Goal: Information Seeking & Learning: Compare options

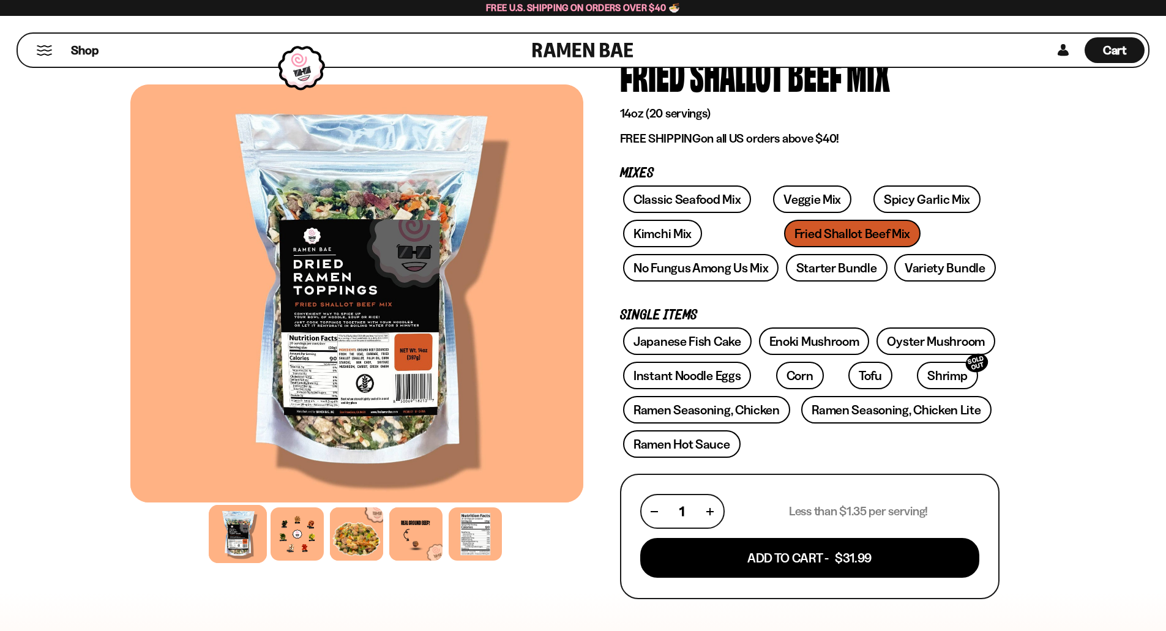
scroll to position [184, 0]
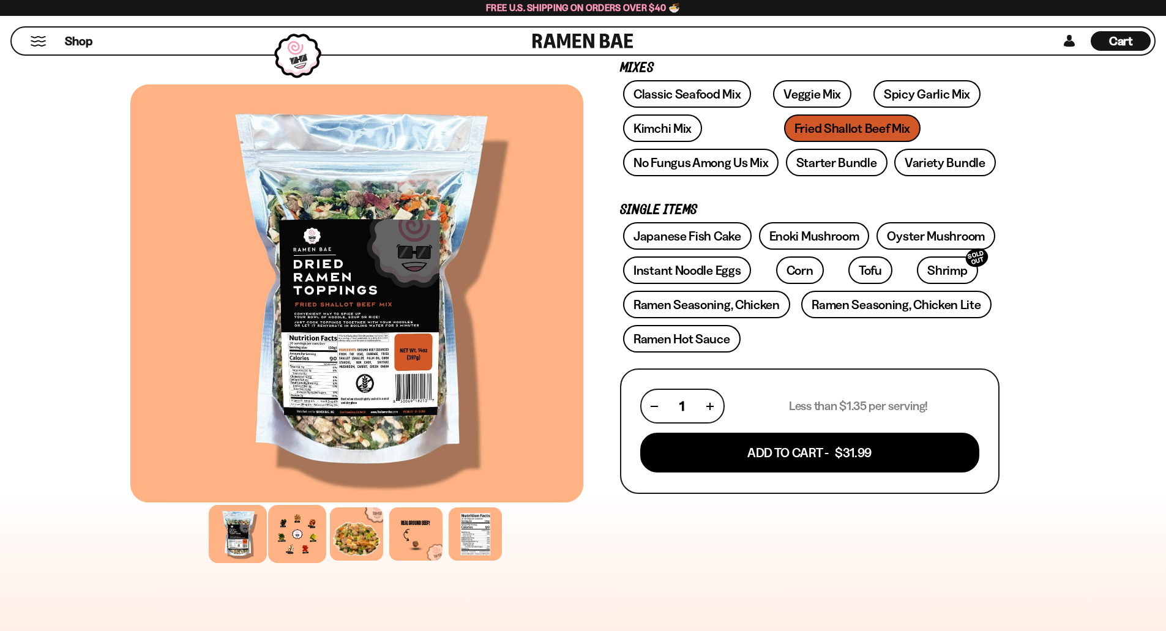
click at [288, 549] on div at bounding box center [297, 534] width 58 height 58
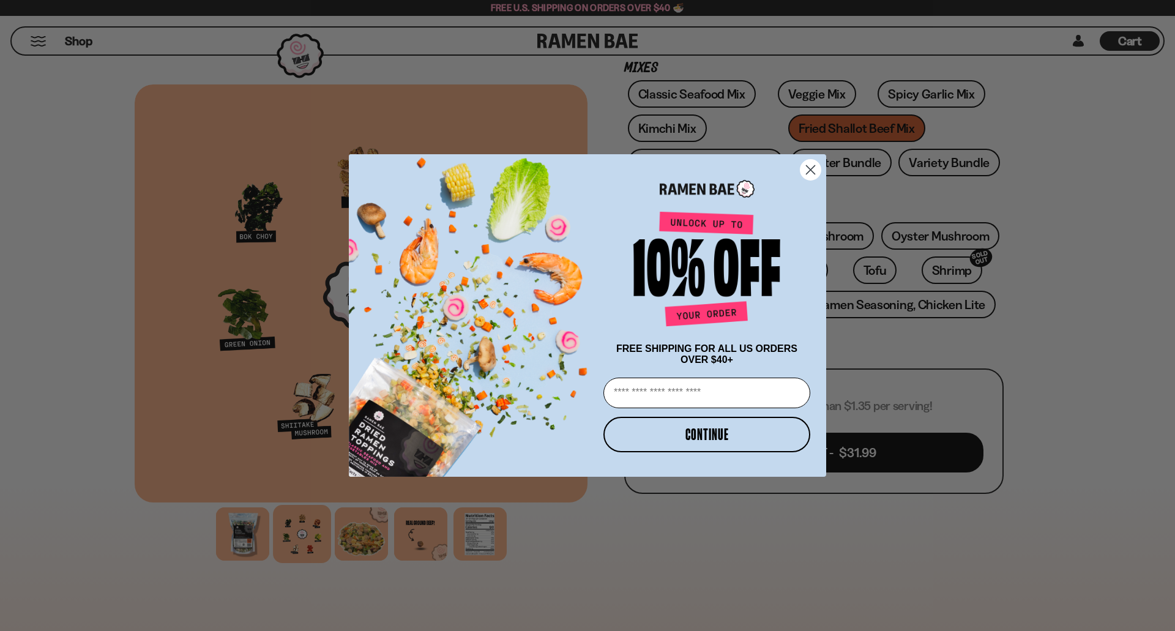
click at [820, 161] on circle "Close dialog" at bounding box center [811, 170] width 20 height 20
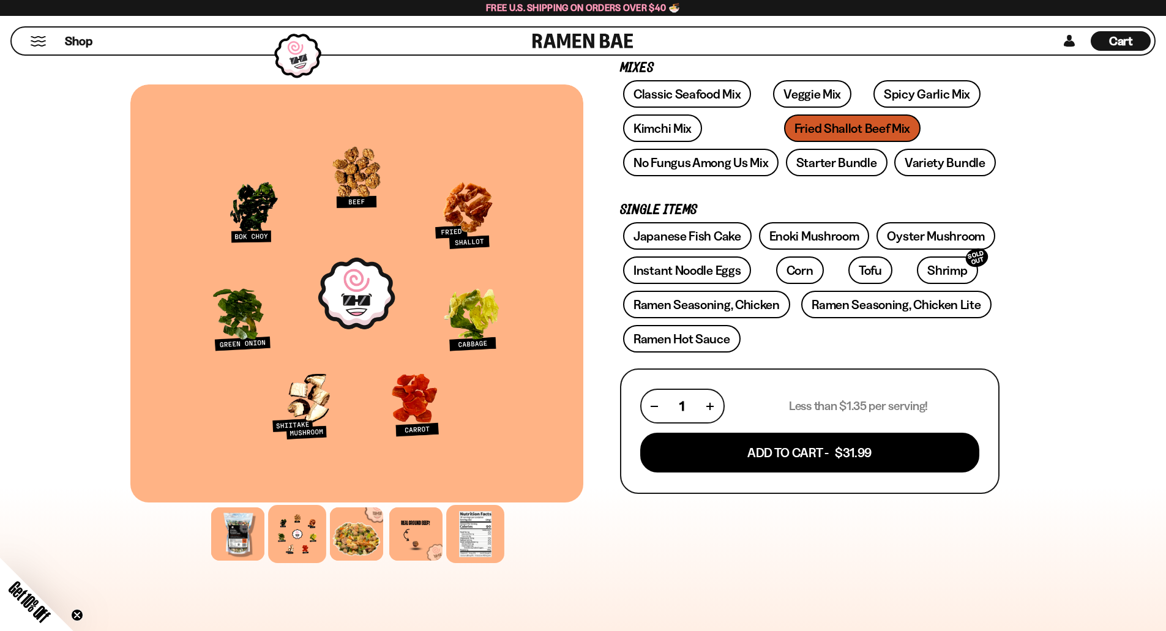
click at [489, 551] on div at bounding box center [475, 534] width 58 height 58
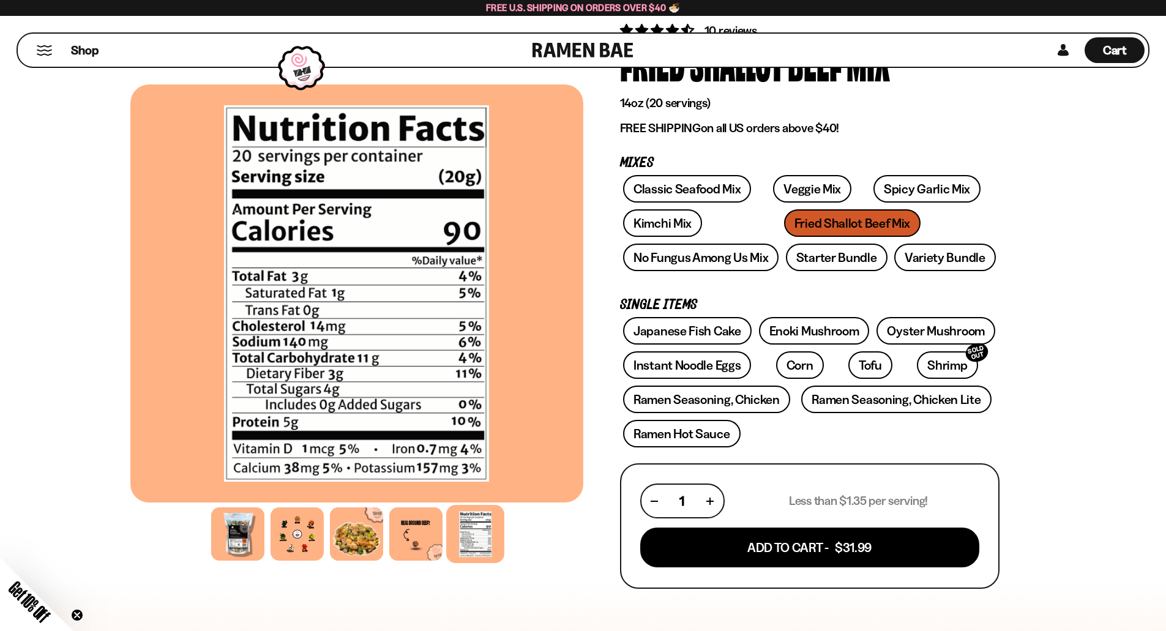
scroll to position [61, 0]
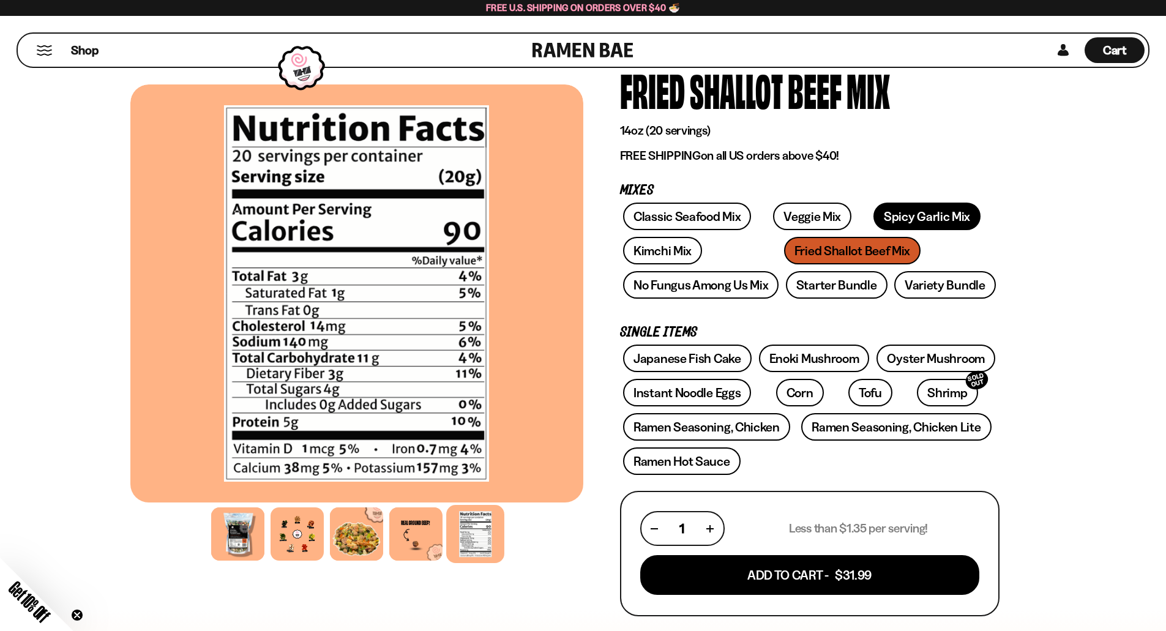
click at [885, 223] on link "Spicy Garlic Mix" at bounding box center [927, 217] width 107 height 28
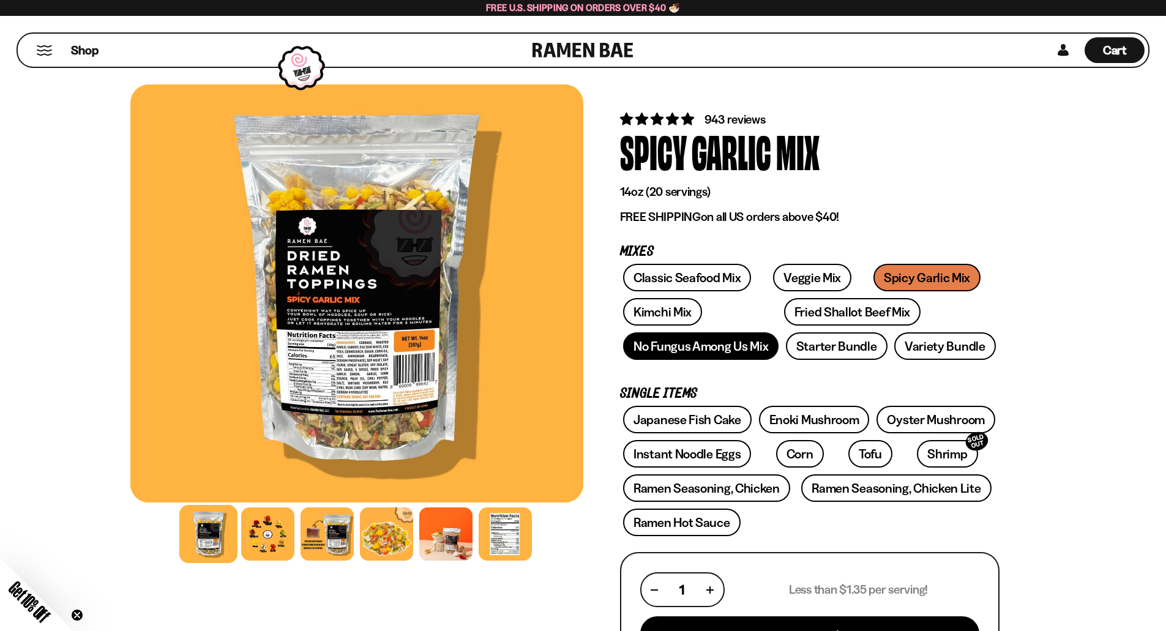
click at [719, 350] on link "No Fungus Among Us Mix" at bounding box center [700, 346] width 155 height 28
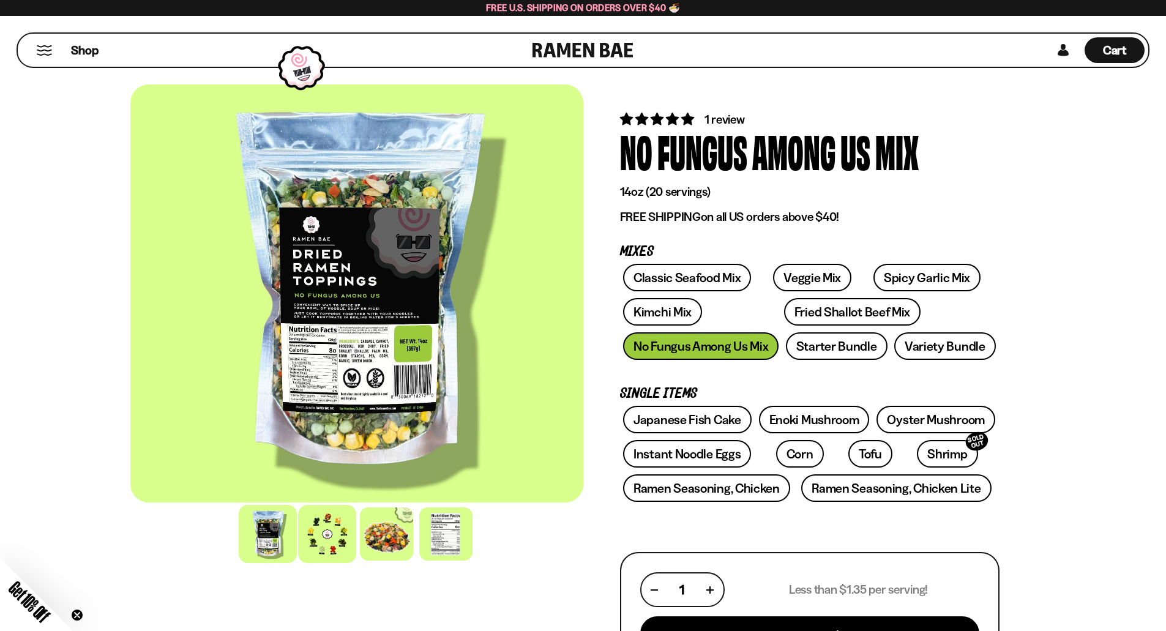
click at [334, 546] on div at bounding box center [327, 534] width 58 height 58
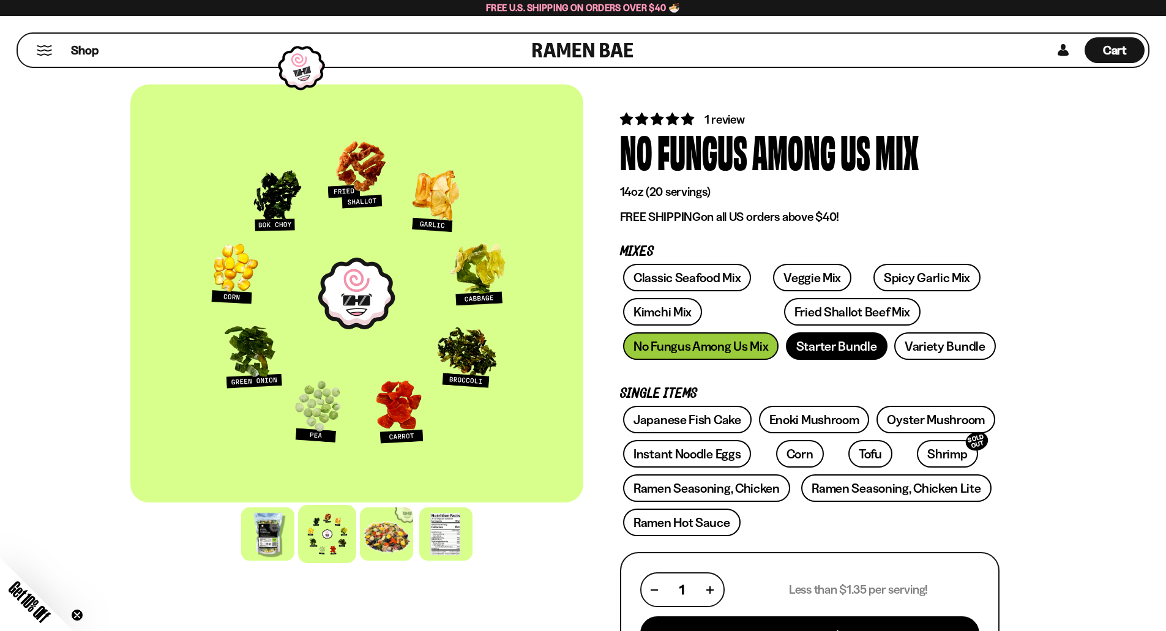
click at [837, 356] on link "Starter Bundle" at bounding box center [837, 346] width 102 height 28
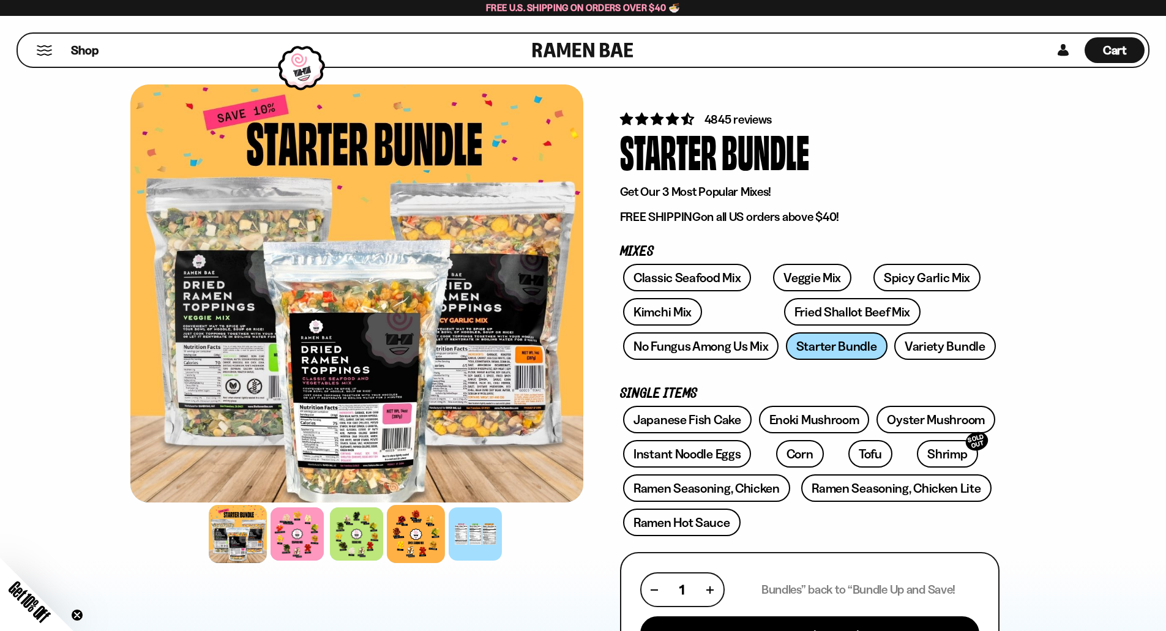
click at [424, 534] on div at bounding box center [416, 534] width 58 height 58
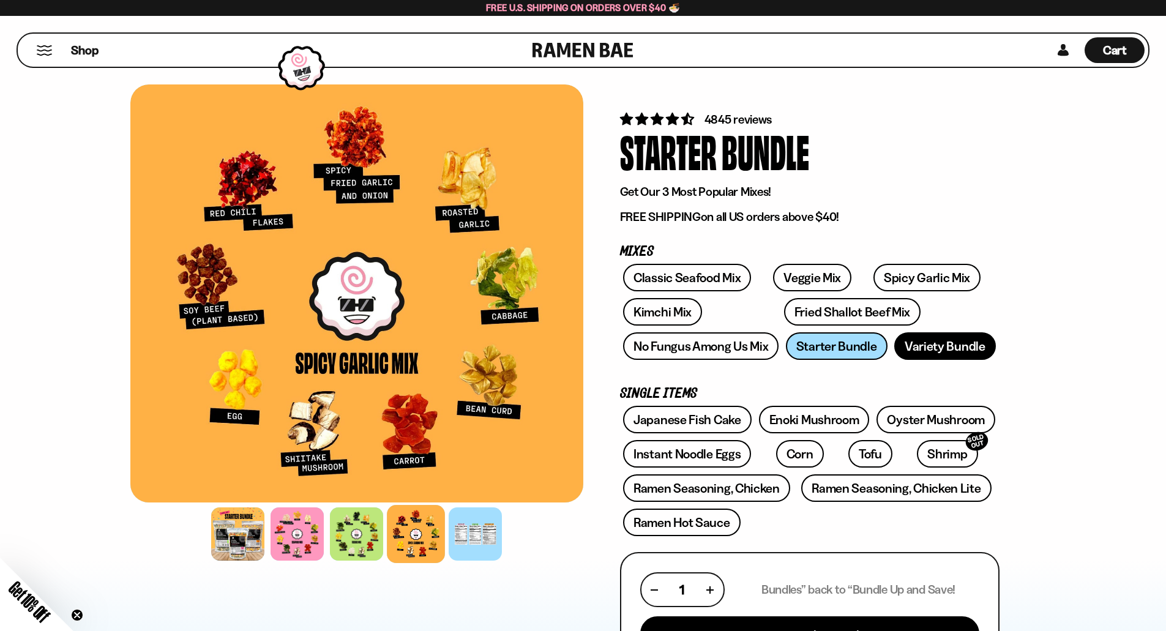
click at [974, 354] on link "Variety Bundle" at bounding box center [945, 346] width 102 height 28
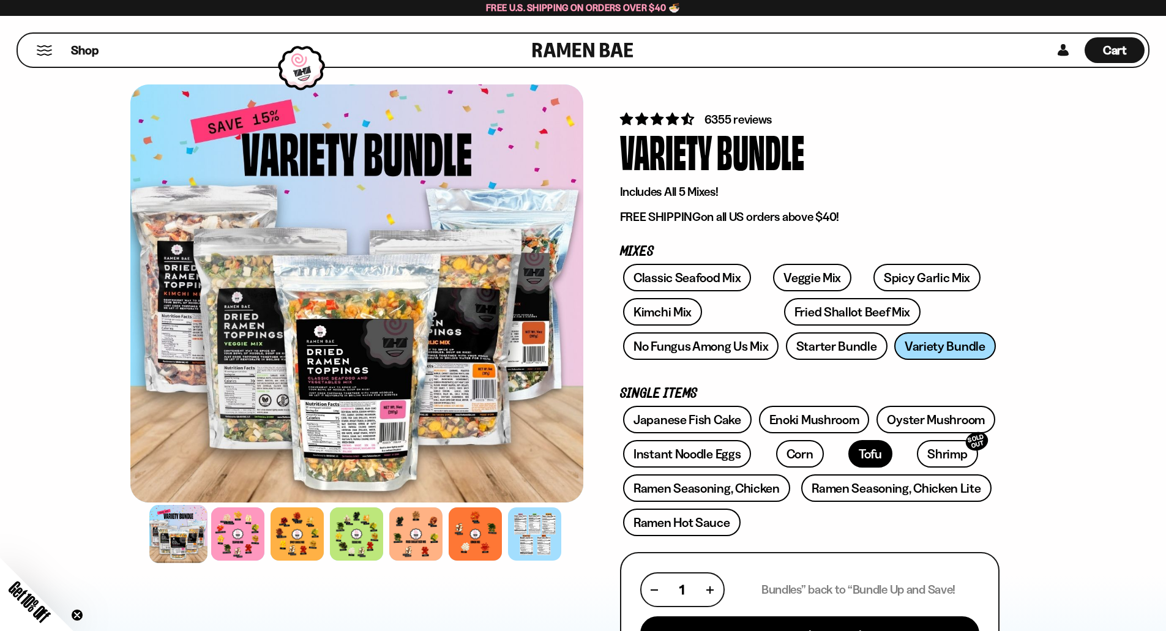
click at [849, 452] on link "Tofu" at bounding box center [871, 454] width 44 height 28
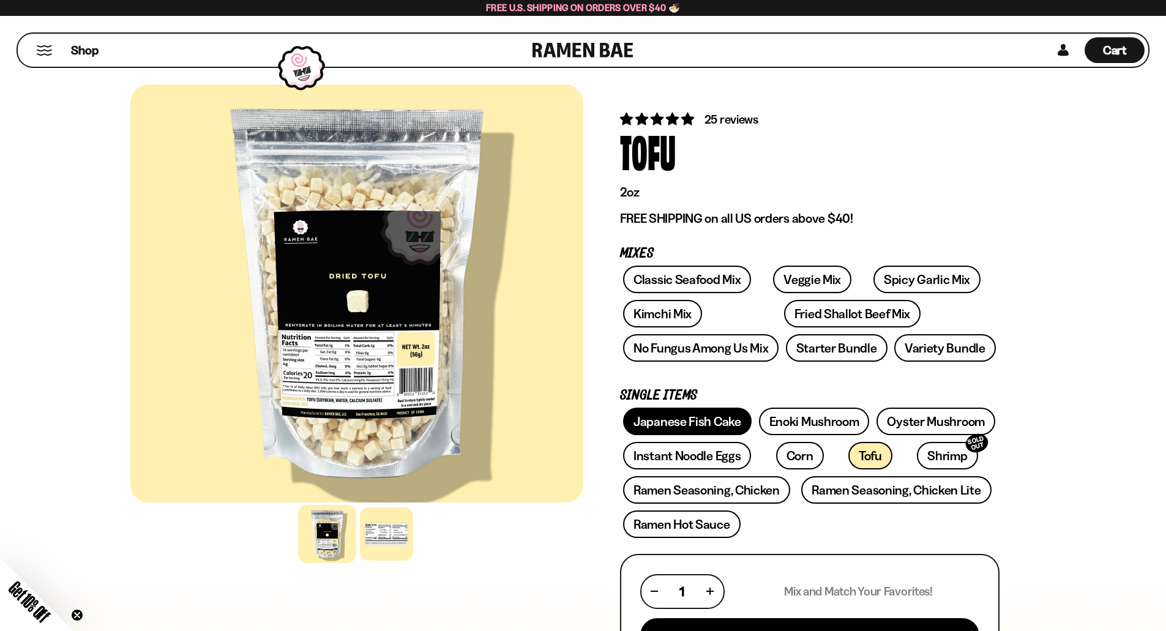
click at [699, 423] on link "Japanese Fish Cake" at bounding box center [687, 422] width 129 height 28
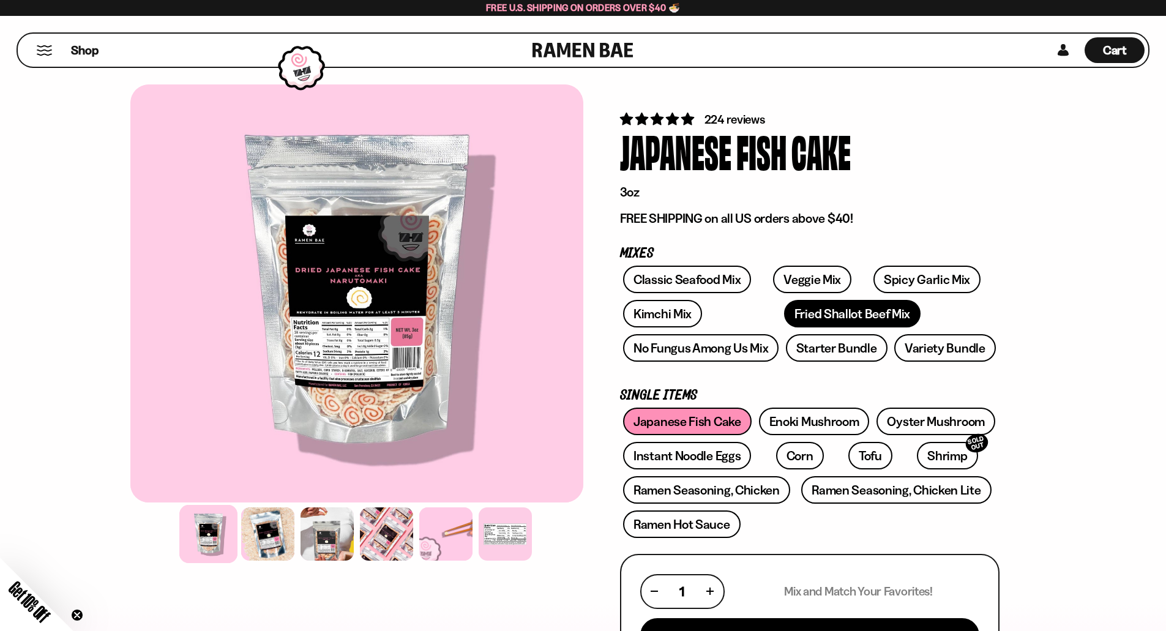
click at [798, 315] on link "Fried Shallot Beef Mix" at bounding box center [852, 314] width 137 height 28
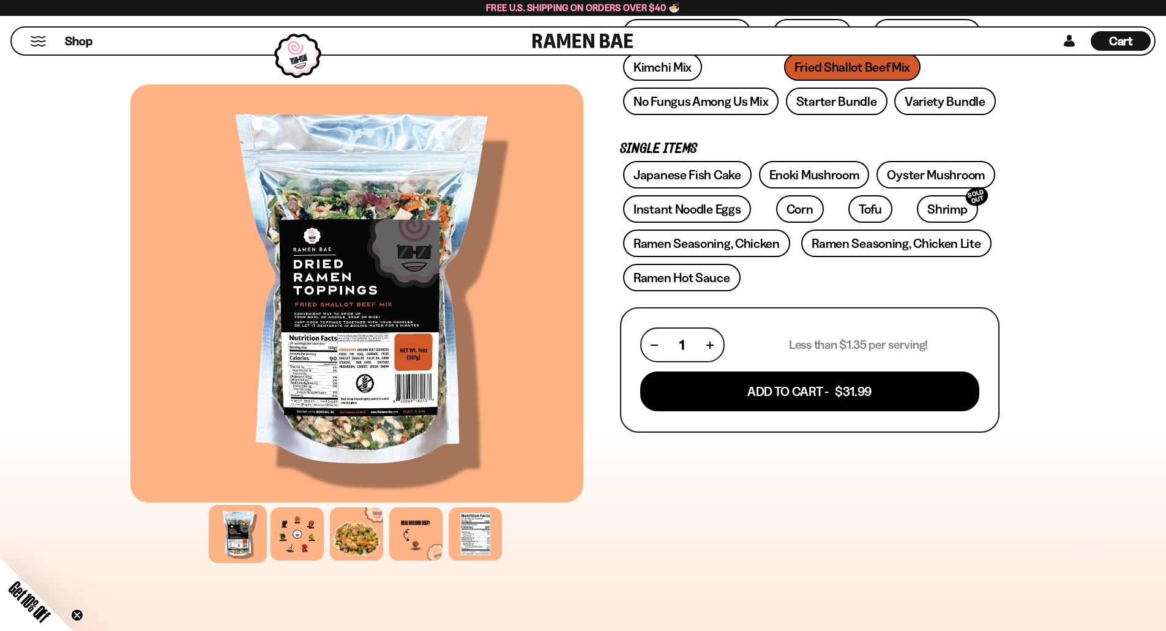
scroll to position [367, 0]
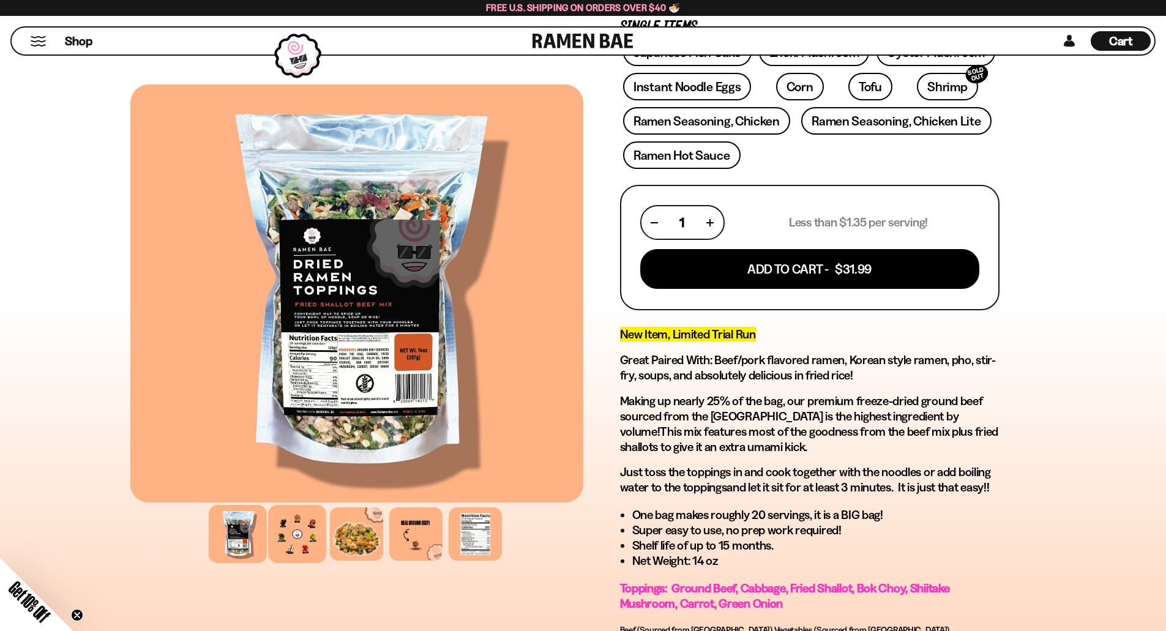
click at [309, 545] on div at bounding box center [297, 534] width 58 height 58
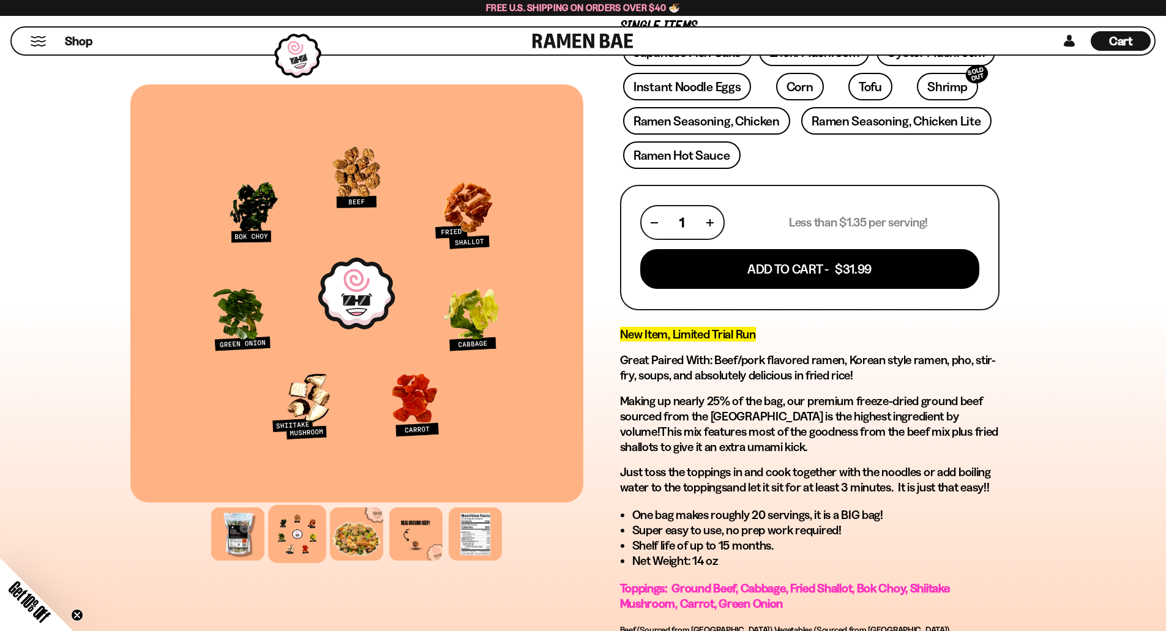
click at [374, 174] on div at bounding box center [356, 293] width 453 height 418
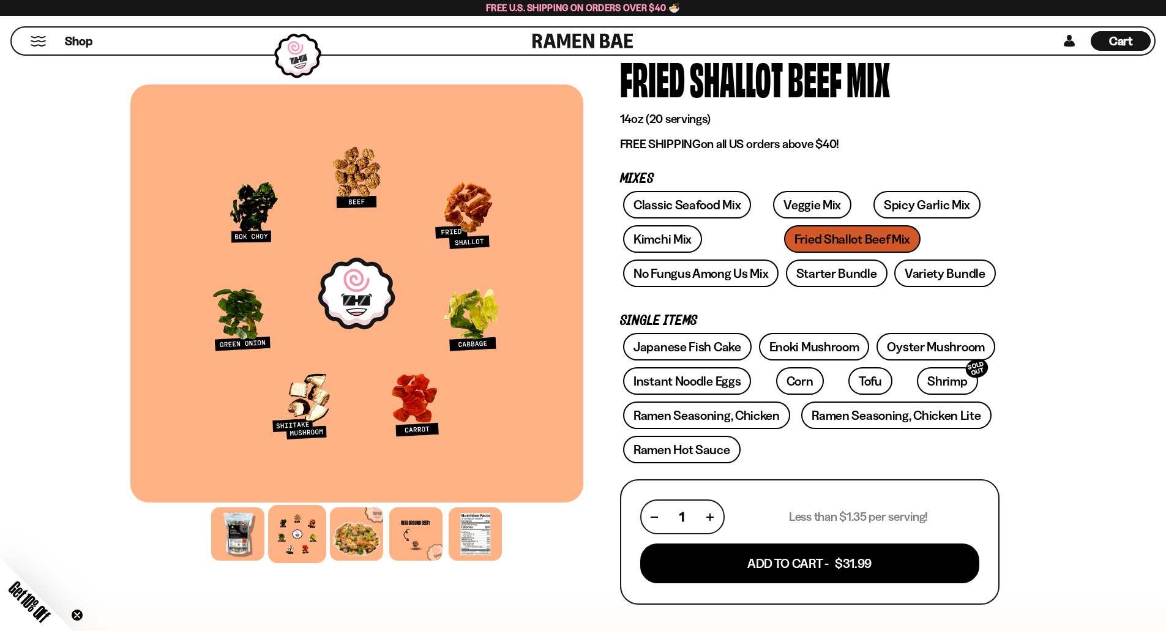
scroll to position [0, 0]
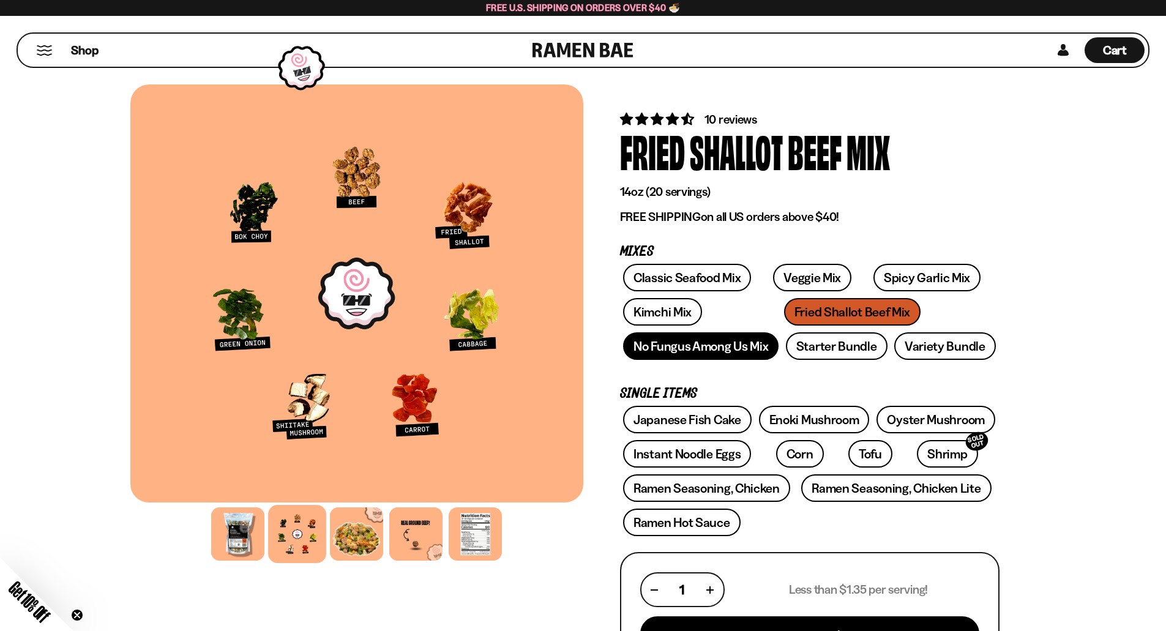
click at [743, 347] on link "No Fungus Among Us Mix" at bounding box center [700, 346] width 155 height 28
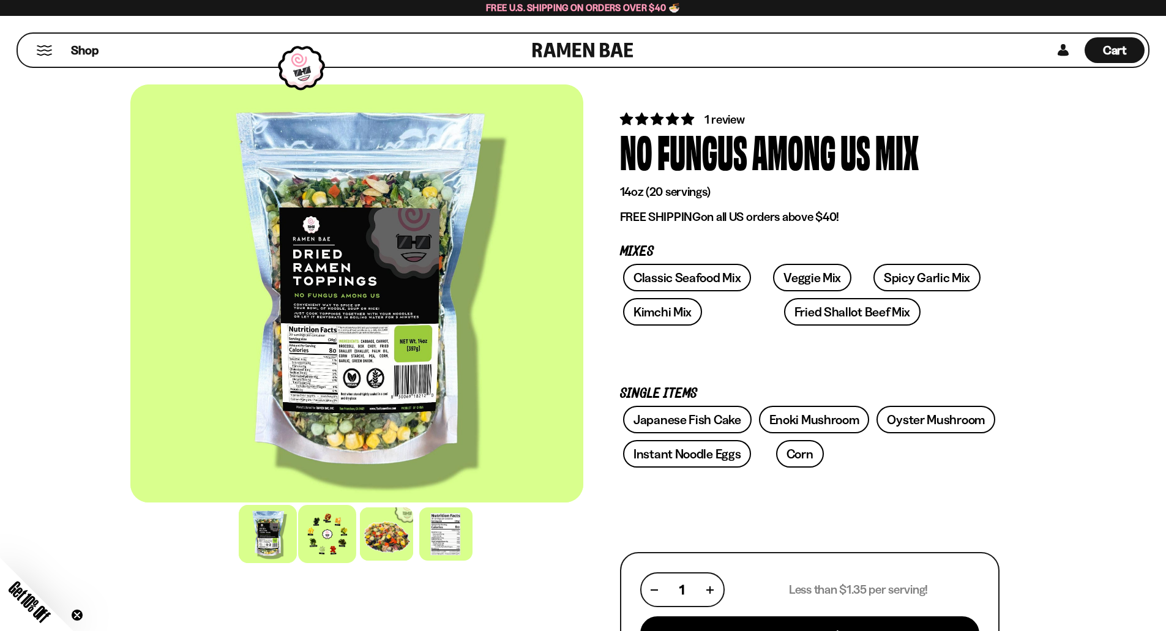
click at [334, 543] on div at bounding box center [327, 534] width 58 height 58
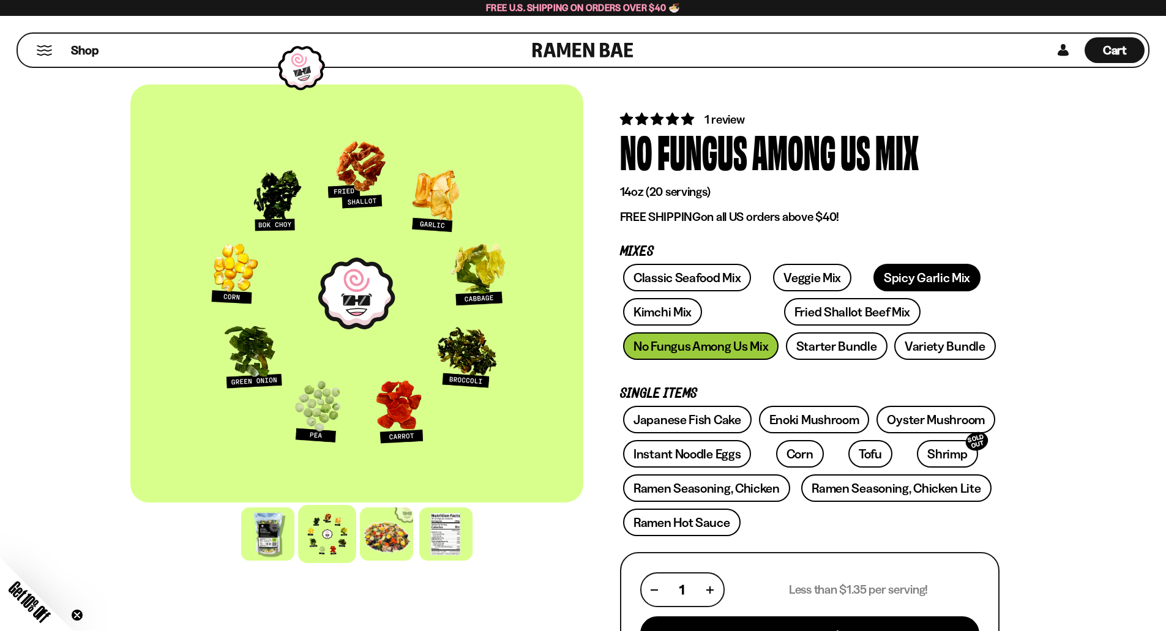
click at [895, 285] on link "Spicy Garlic Mix" at bounding box center [927, 278] width 107 height 28
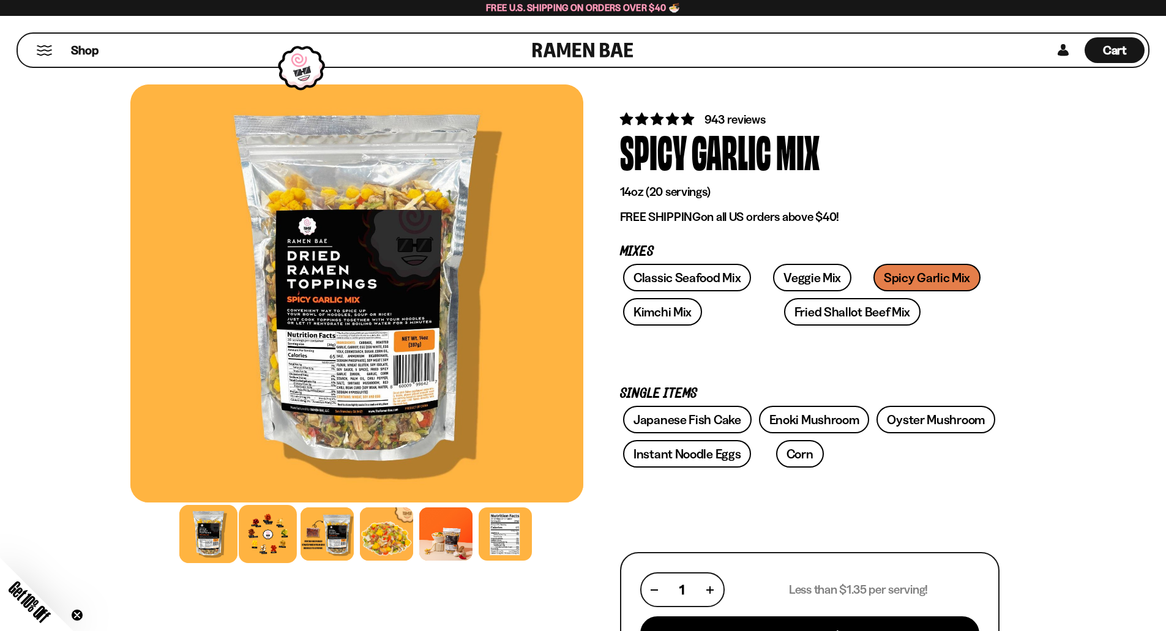
click at [280, 534] on div at bounding box center [268, 534] width 58 height 58
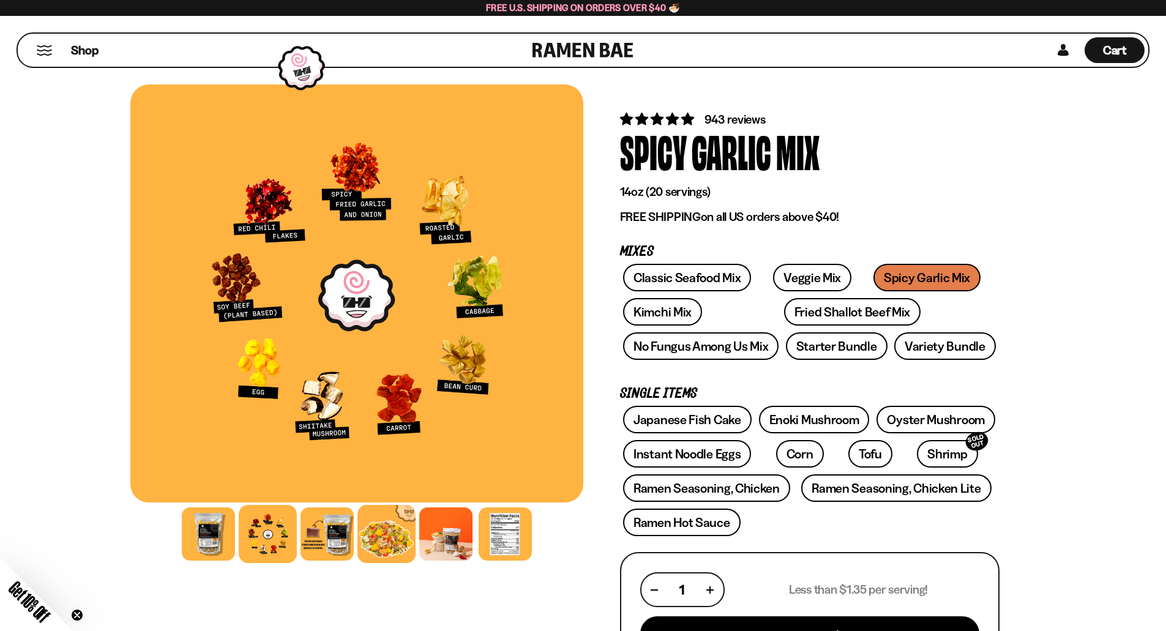
click at [400, 537] on div at bounding box center [387, 534] width 58 height 58
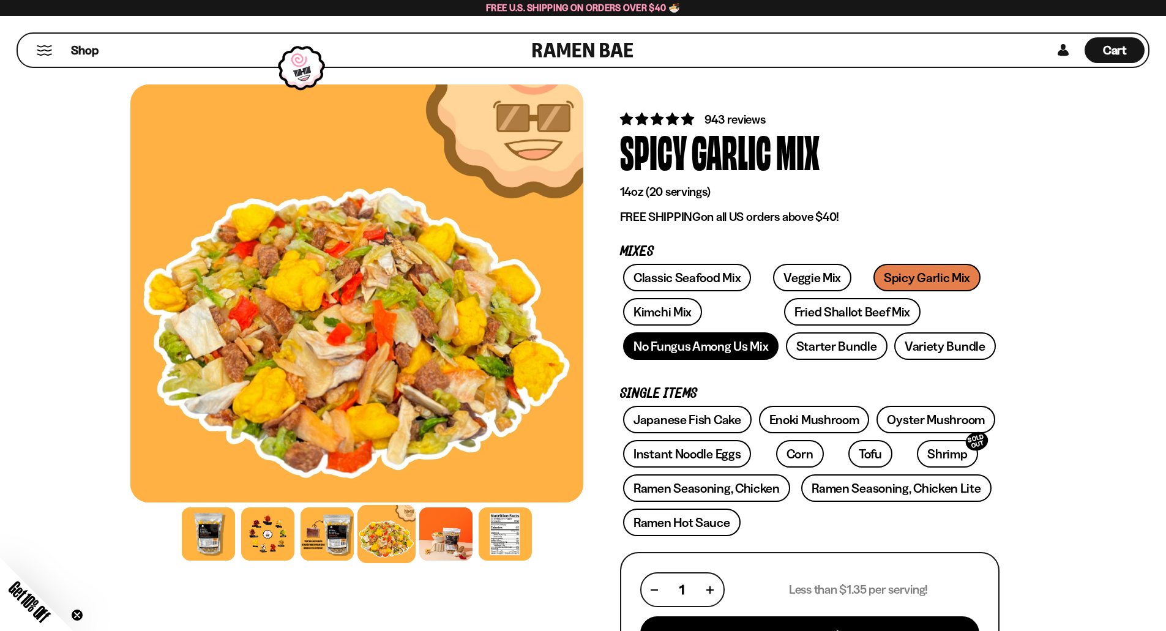
click at [754, 343] on link "No Fungus Among Us Mix" at bounding box center [700, 346] width 155 height 28
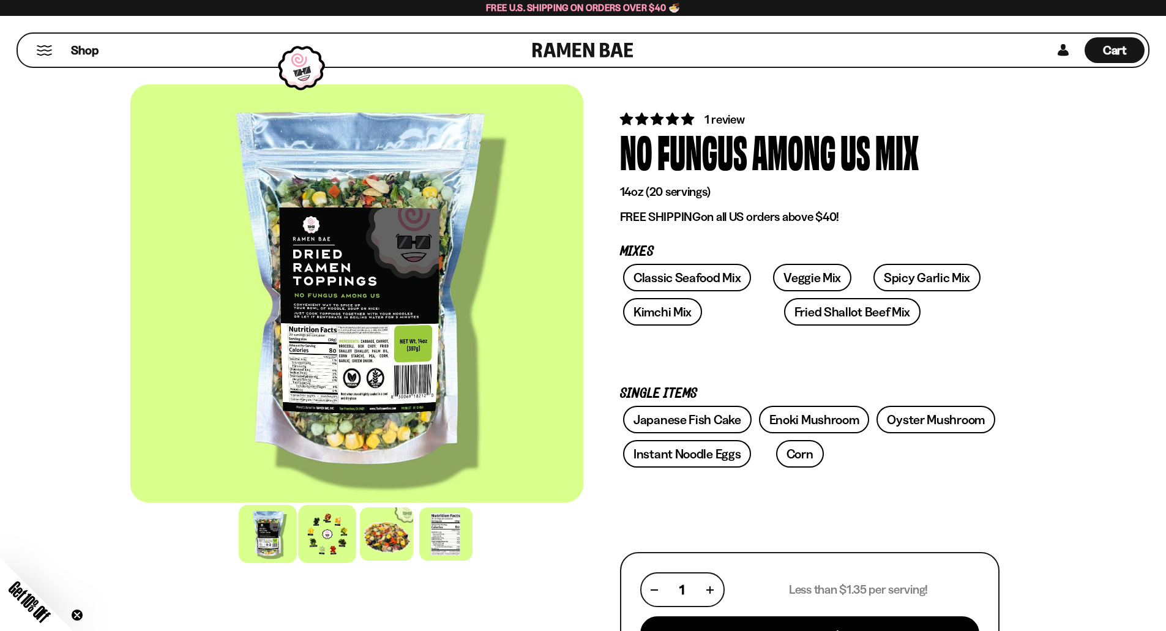
click at [321, 531] on div at bounding box center [327, 534] width 58 height 58
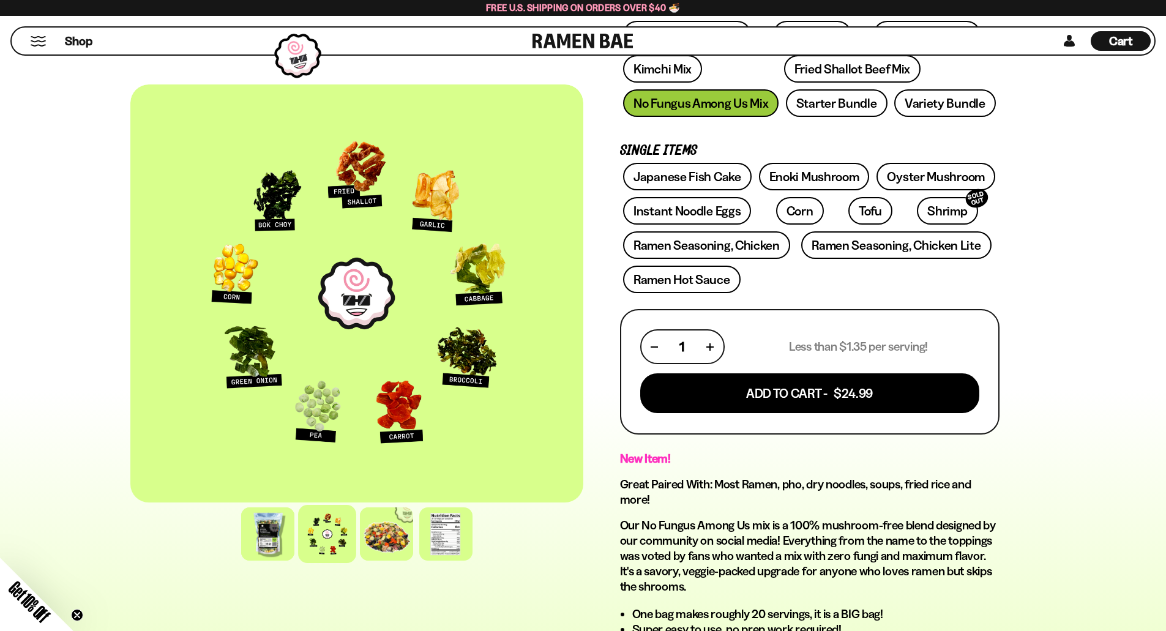
scroll to position [61, 0]
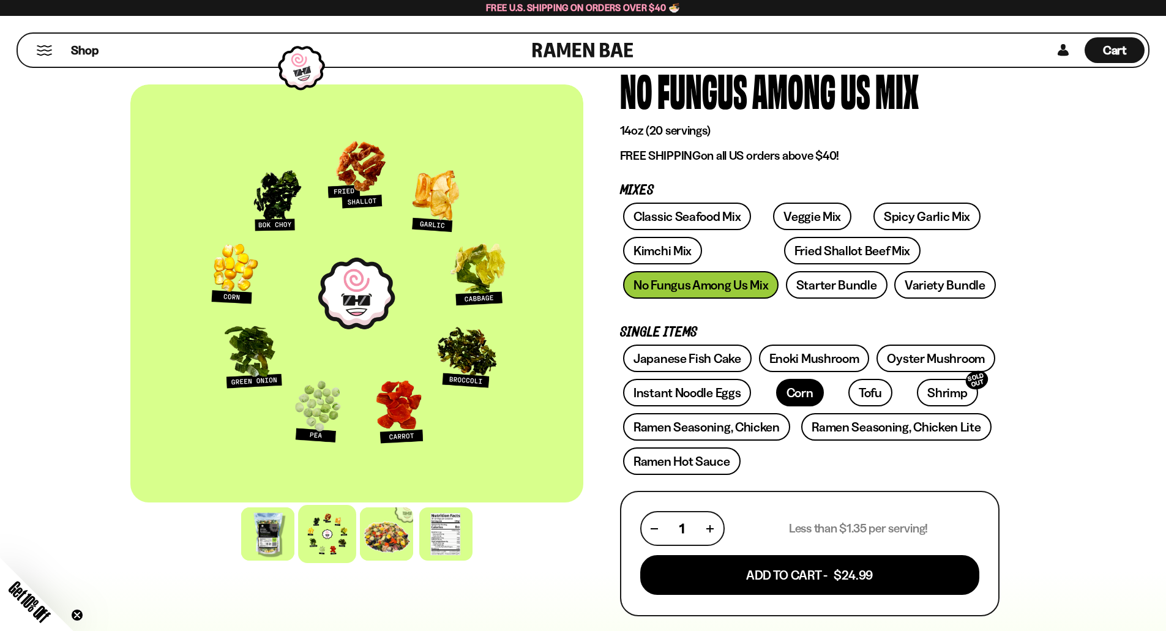
click at [787, 391] on link "Corn" at bounding box center [800, 393] width 48 height 28
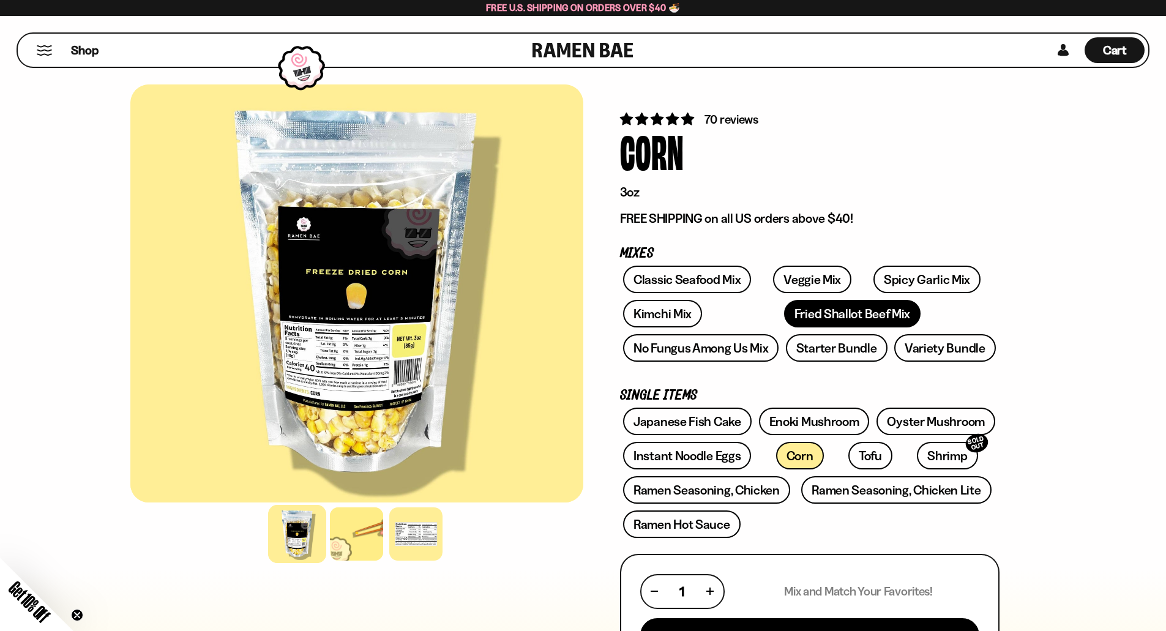
click at [807, 318] on link "Fried Shallot Beef Mix" at bounding box center [852, 314] width 137 height 28
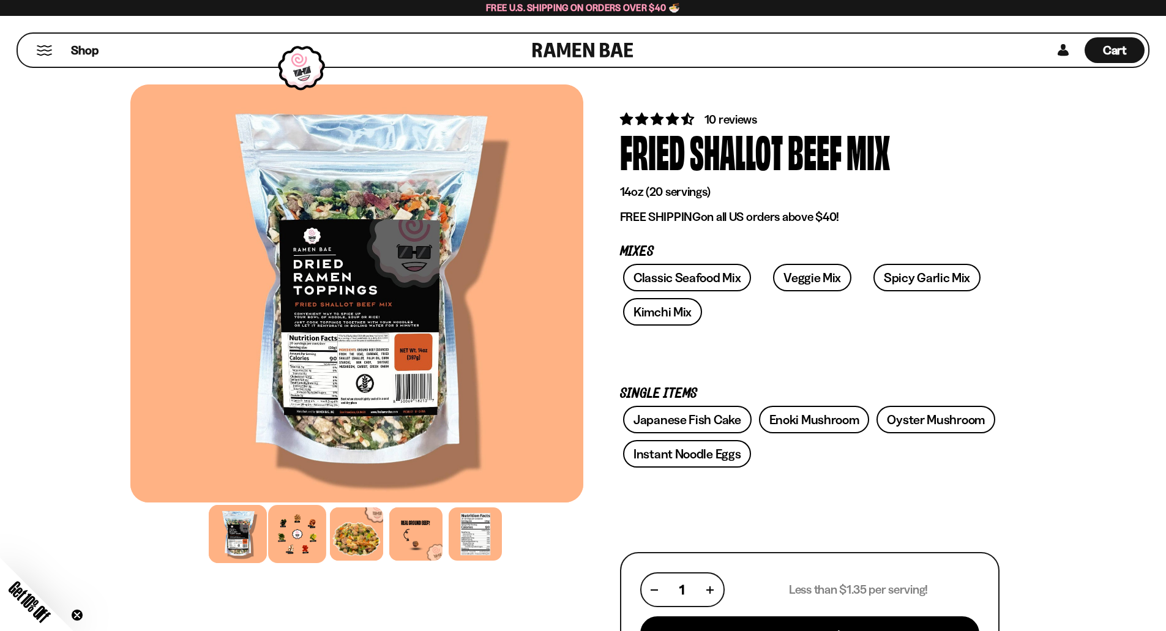
click at [288, 544] on div at bounding box center [297, 534] width 58 height 58
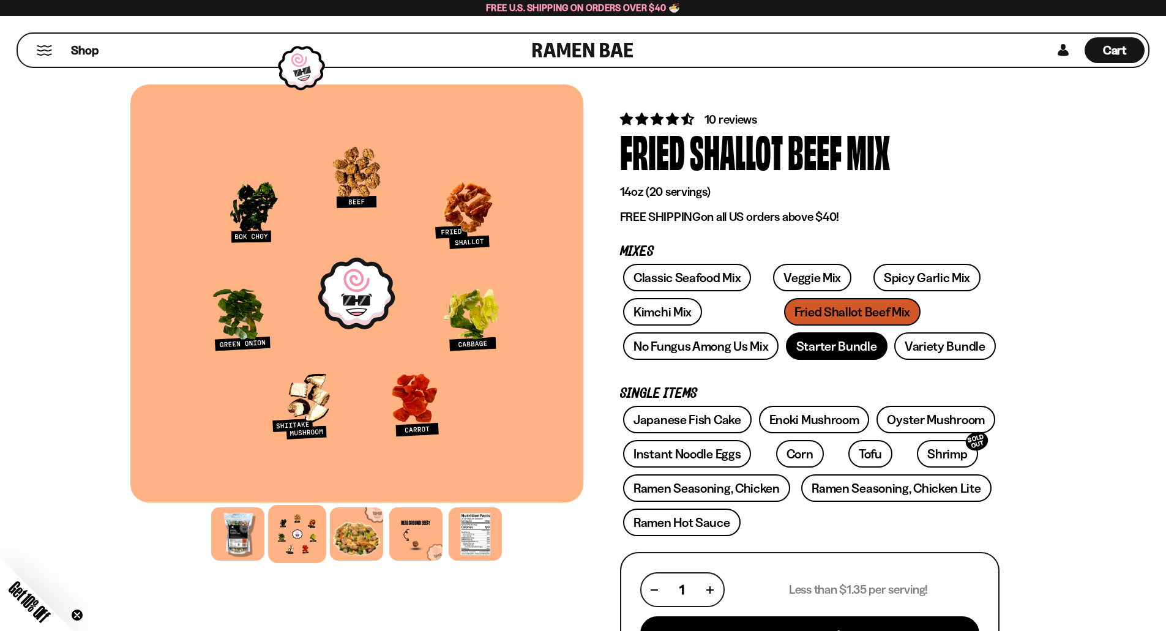
click at [860, 352] on link "Starter Bundle" at bounding box center [837, 346] width 102 height 28
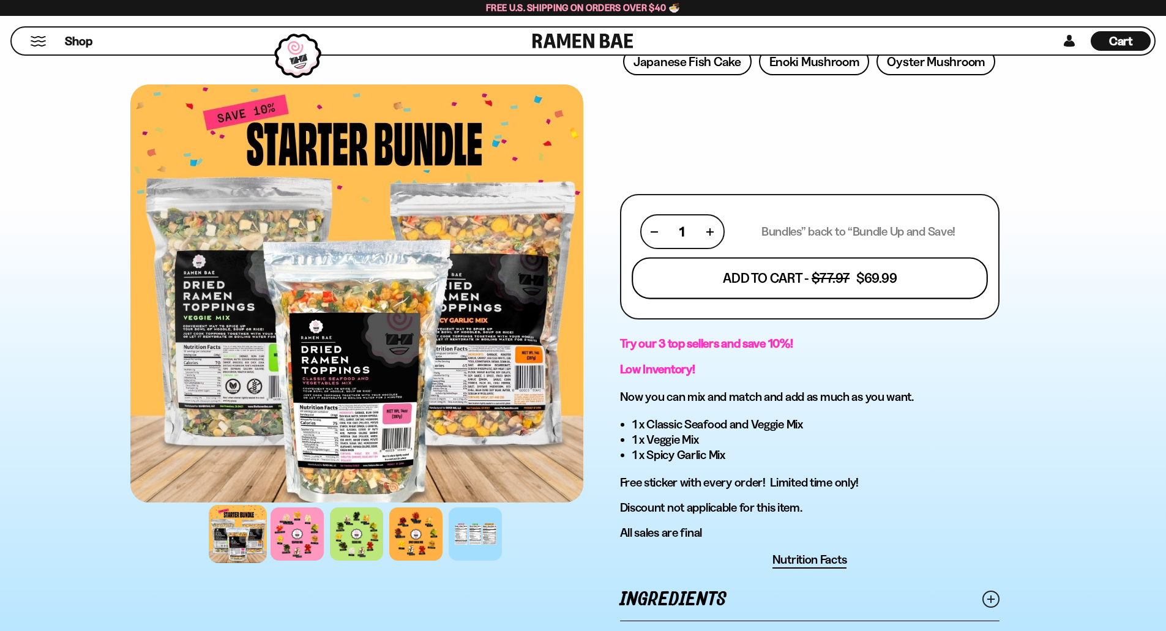
scroll to position [612, 0]
